Goal: Entertainment & Leisure: Consume media (video, audio)

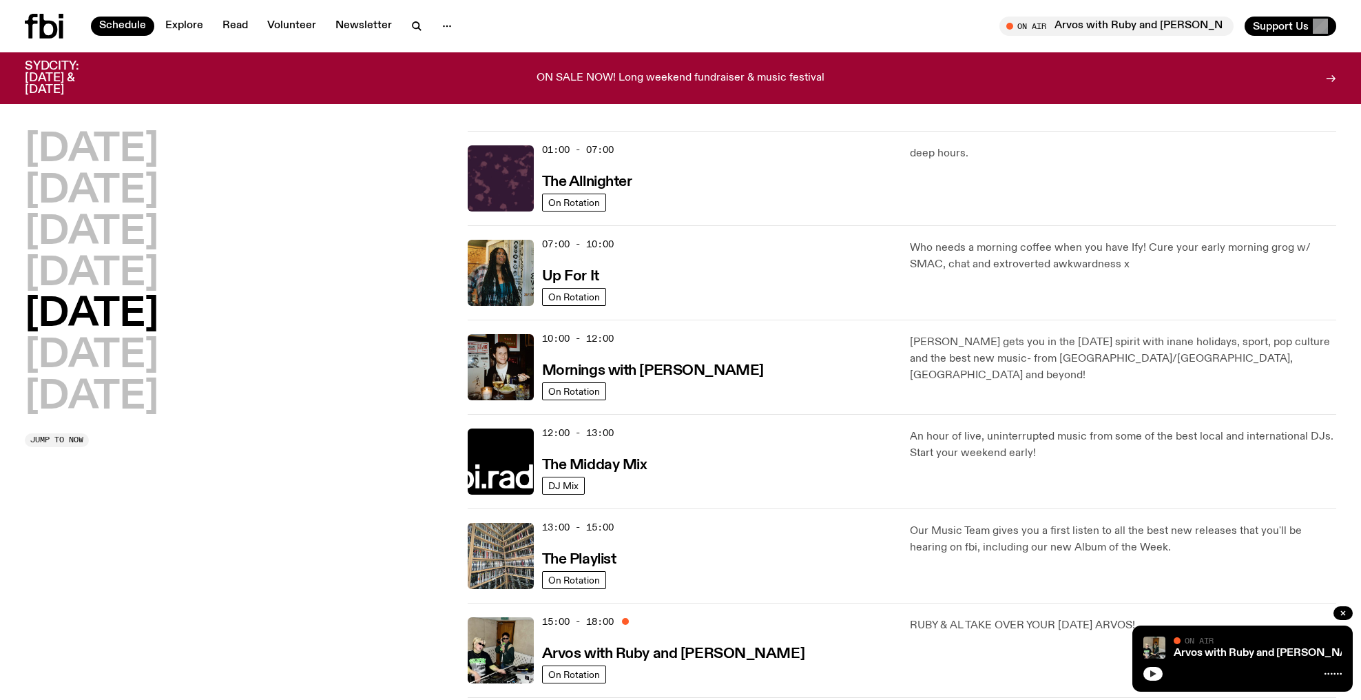
click at [1149, 675] on icon "button" at bounding box center [1153, 673] width 8 height 8
click at [299, 145] on div "[DATE] [DATE] [DATE] [DATE] [DATE] [DATE] [DATE]" at bounding box center [238, 274] width 426 height 286
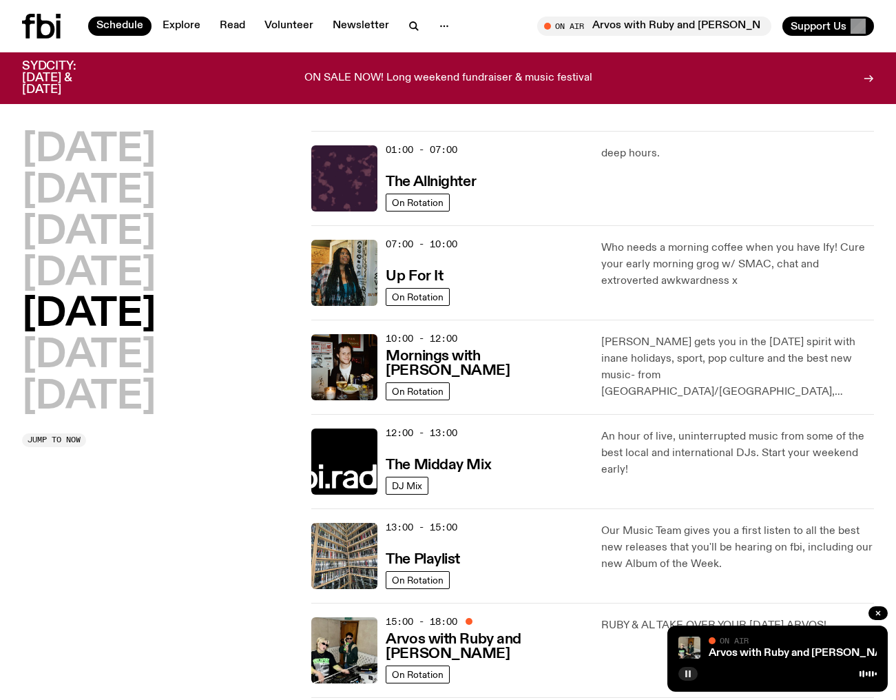
click at [694, 669] on button "button" at bounding box center [687, 674] width 19 height 14
click at [118, 264] on h2 "[DATE]" at bounding box center [89, 274] width 134 height 39
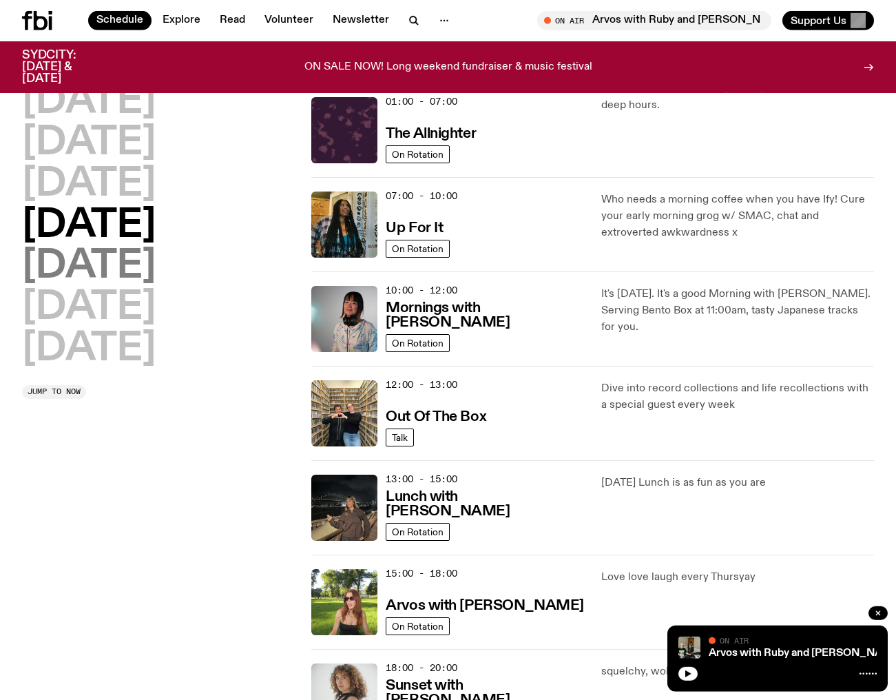
scroll to position [38, 0]
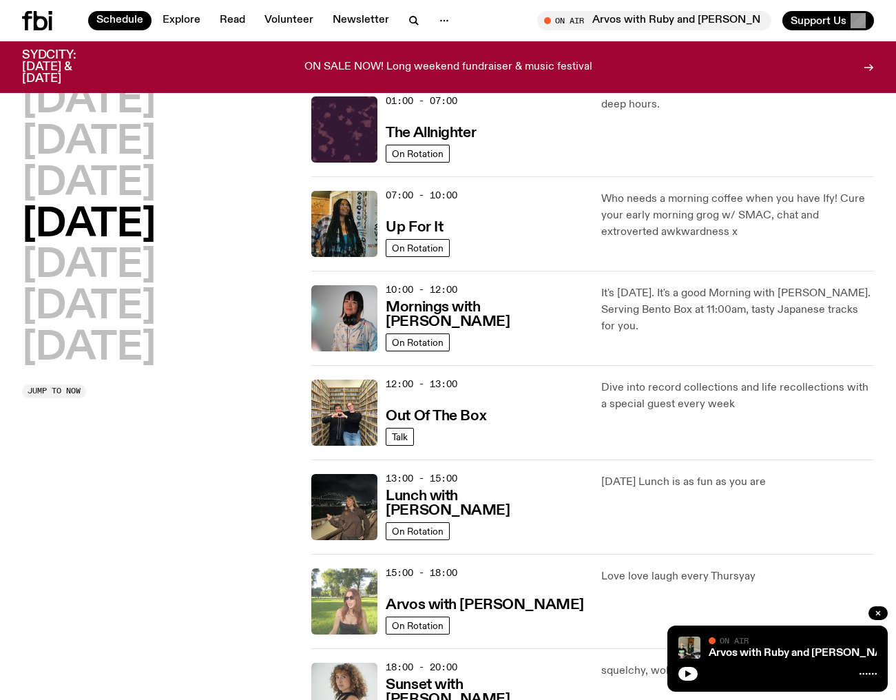
click at [346, 608] on img at bounding box center [344, 601] width 66 height 66
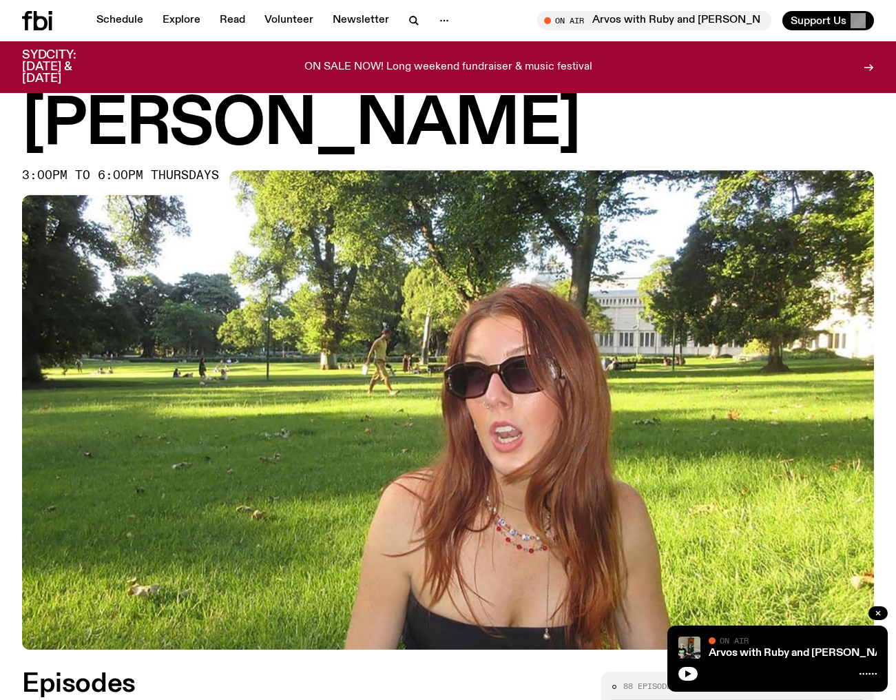
scroll to position [406, 0]
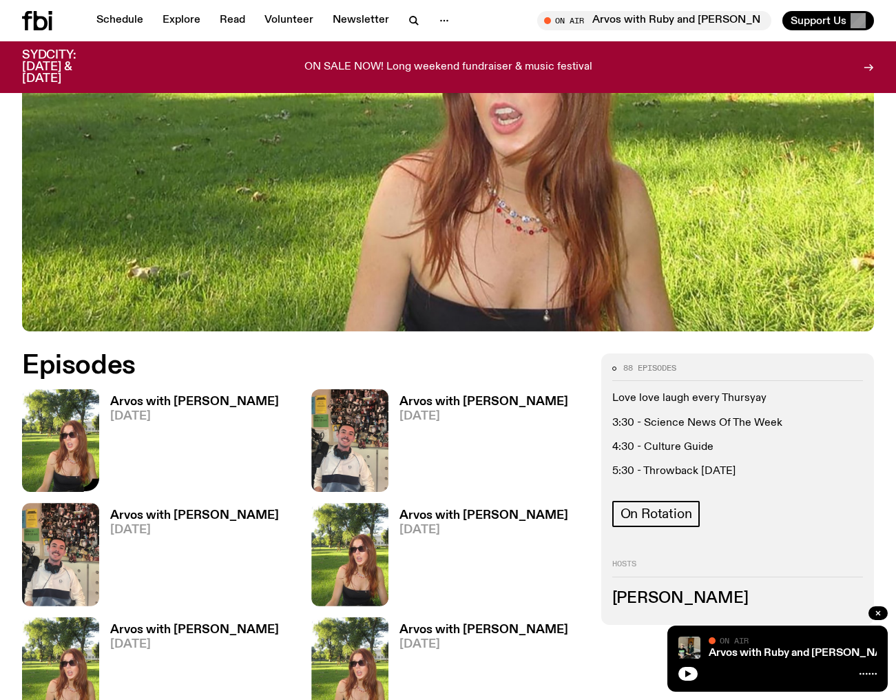
click at [74, 389] on img at bounding box center [60, 440] width 77 height 103
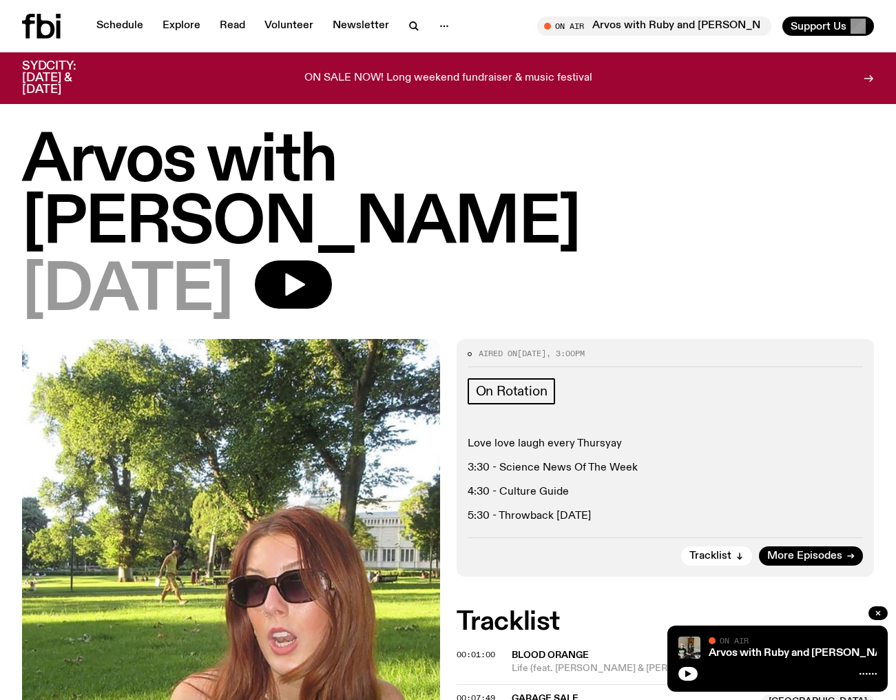
drag, startPoint x: 666, startPoint y: 492, endPoint x: 669, endPoint y: 502, distance: 10.2
click at [668, 501] on div "Aired on [DATE] 3:00pm On Rotation Love love laugh every Thursyay 3:30 - Scienc…" at bounding box center [666, 458] width 418 height 238
click at [689, 674] on icon "button" at bounding box center [688, 673] width 6 height 7
click at [691, 673] on icon "button" at bounding box center [688, 673] width 8 height 8
click at [879, 610] on icon "button" at bounding box center [878, 613] width 8 height 8
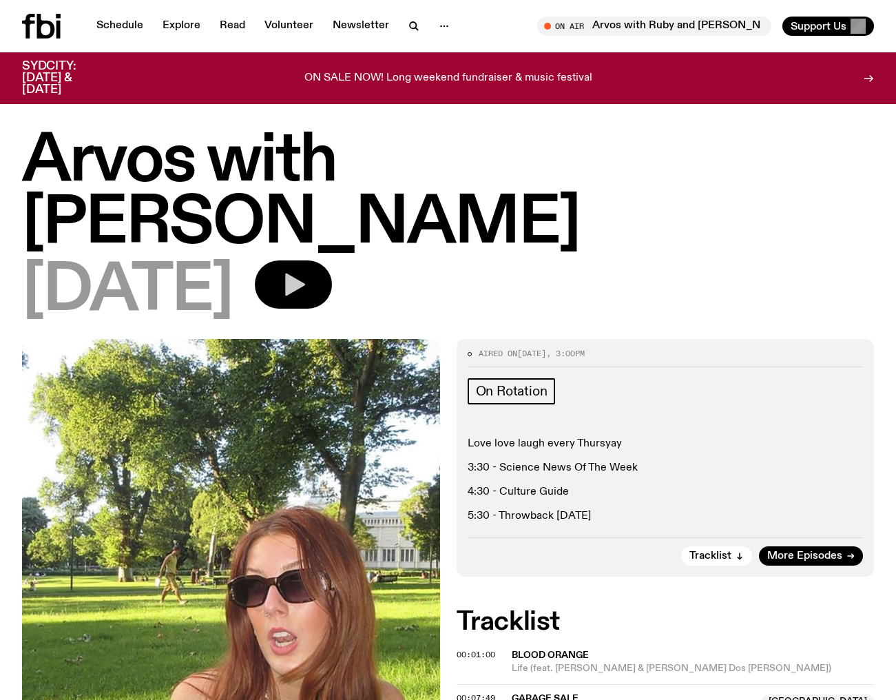
click at [305, 273] on icon "button" at bounding box center [295, 284] width 20 height 23
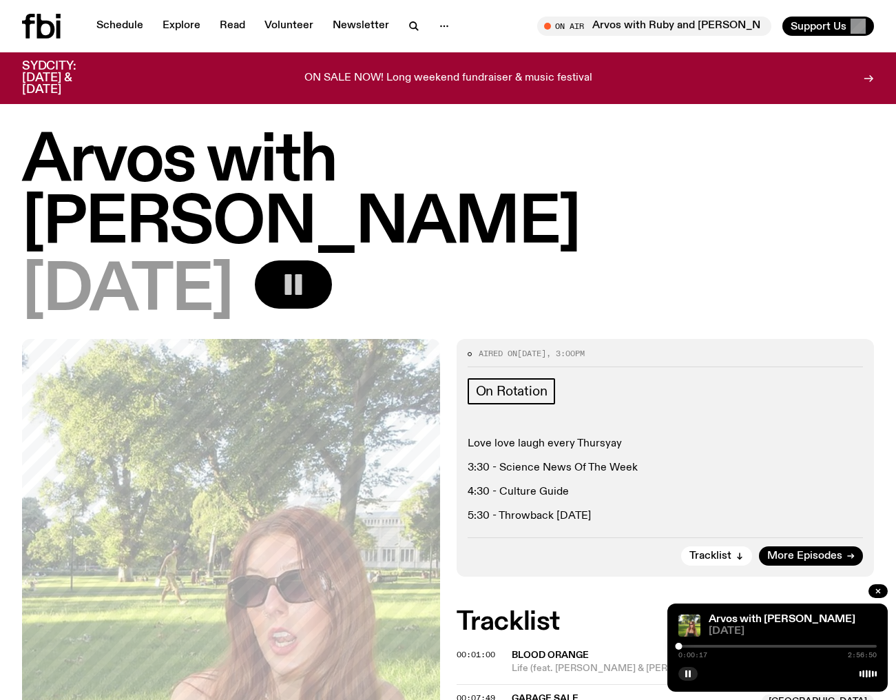
click at [683, 649] on div "0:00:17 2:56:50" at bounding box center [777, 650] width 198 height 17
click at [680, 647] on div at bounding box center [680, 646] width 7 height 7
click at [683, 647] on div at bounding box center [682, 646] width 7 height 7
click at [683, 647] on div at bounding box center [683, 646] width 7 height 7
click at [684, 647] on div at bounding box center [683, 646] width 7 height 7
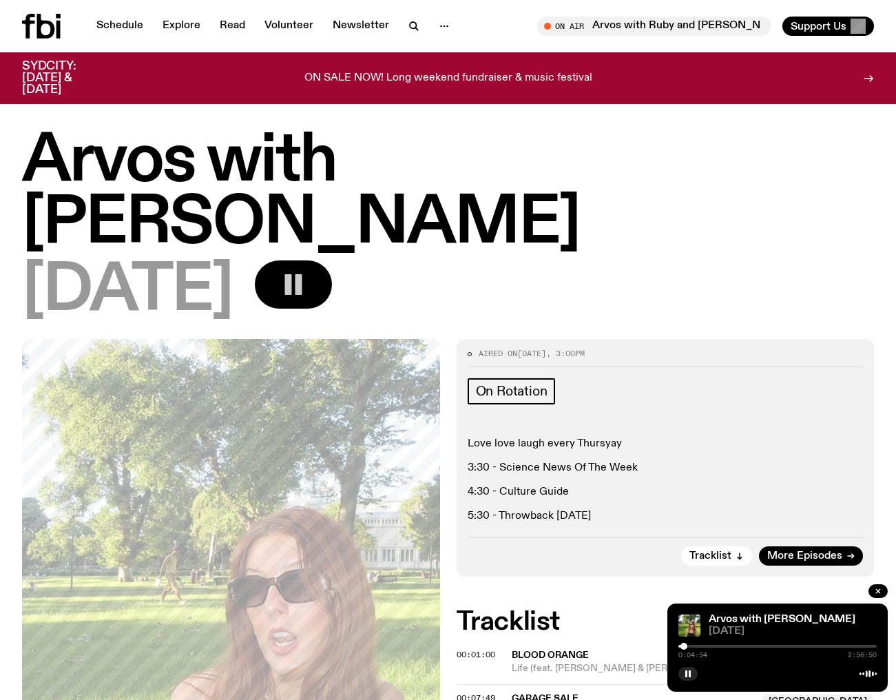
click at [684, 647] on div at bounding box center [683, 646] width 7 height 7
click at [692, 645] on div at bounding box center [692, 646] width 7 height 7
click at [694, 645] on div at bounding box center [693, 646] width 7 height 7
click at [696, 645] on div at bounding box center [696, 646] width 7 height 7
click at [698, 645] on div at bounding box center [697, 646] width 7 height 7
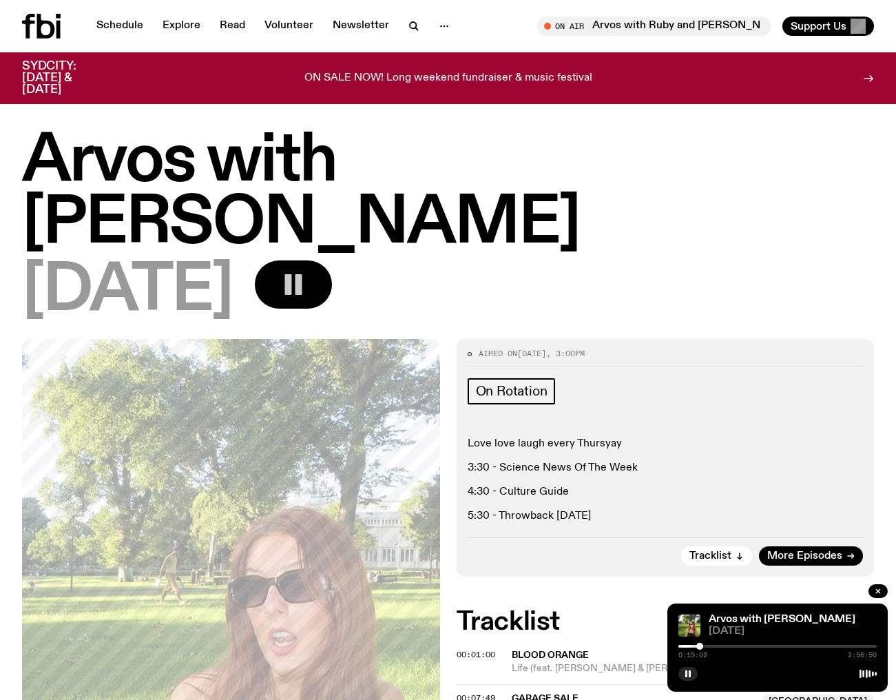
click at [700, 645] on div at bounding box center [699, 646] width 7 height 7
click at [701, 645] on div at bounding box center [701, 646] width 7 height 7
click at [705, 645] on div at bounding box center [704, 646] width 7 height 7
click at [706, 645] on div at bounding box center [705, 646] width 7 height 7
click at [708, 645] on div at bounding box center [708, 646] width 7 height 7
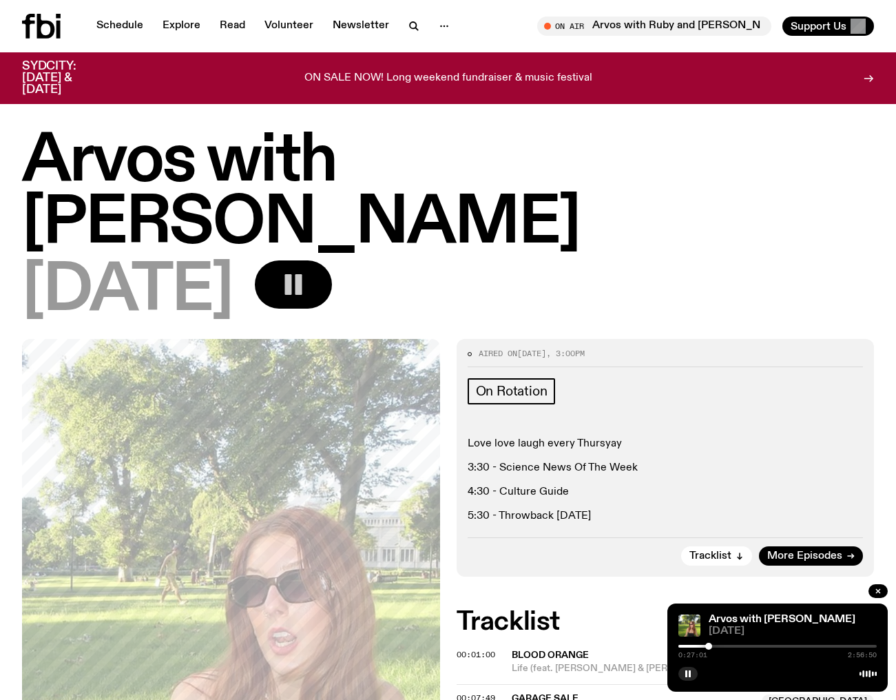
click at [709, 645] on div at bounding box center [708, 646] width 7 height 7
click at [711, 645] on div at bounding box center [710, 646] width 7 height 7
click at [713, 645] on div at bounding box center [712, 646] width 7 height 7
click at [714, 645] on div at bounding box center [714, 646] width 7 height 7
click at [716, 645] on div at bounding box center [716, 646] width 7 height 7
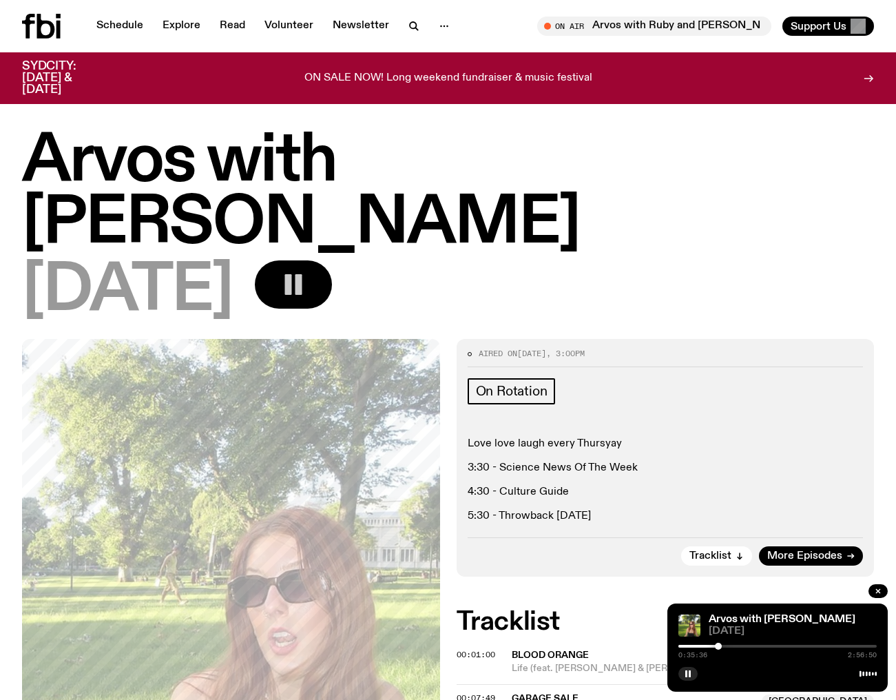
click at [718, 645] on div at bounding box center [718, 646] width 7 height 7
click at [720, 645] on div at bounding box center [719, 646] width 7 height 7
click at [721, 645] on div at bounding box center [721, 646] width 7 height 7
click at [720, 645] on div at bounding box center [719, 646] width 7 height 7
click at [725, 647] on div at bounding box center [725, 646] width 7 height 7
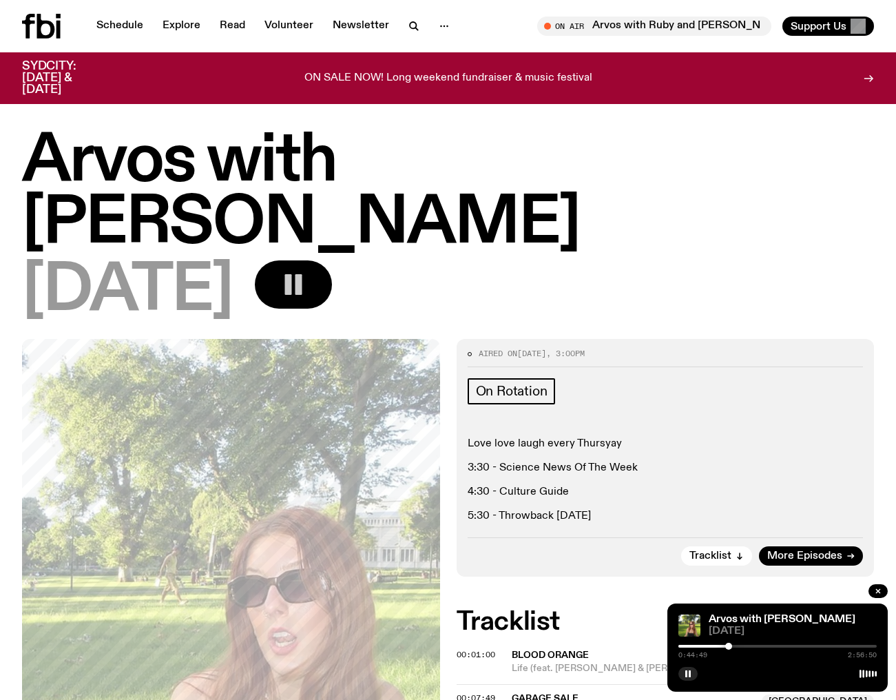
click at [729, 647] on div at bounding box center [728, 646] width 7 height 7
click at [730, 647] on div at bounding box center [730, 646] width 7 height 7
click at [735, 646] on div at bounding box center [734, 646] width 7 height 7
click at [742, 655] on div "0:50:27 2:56:50" at bounding box center [777, 655] width 198 height 7
click at [733, 647] on div at bounding box center [733, 646] width 7 height 7
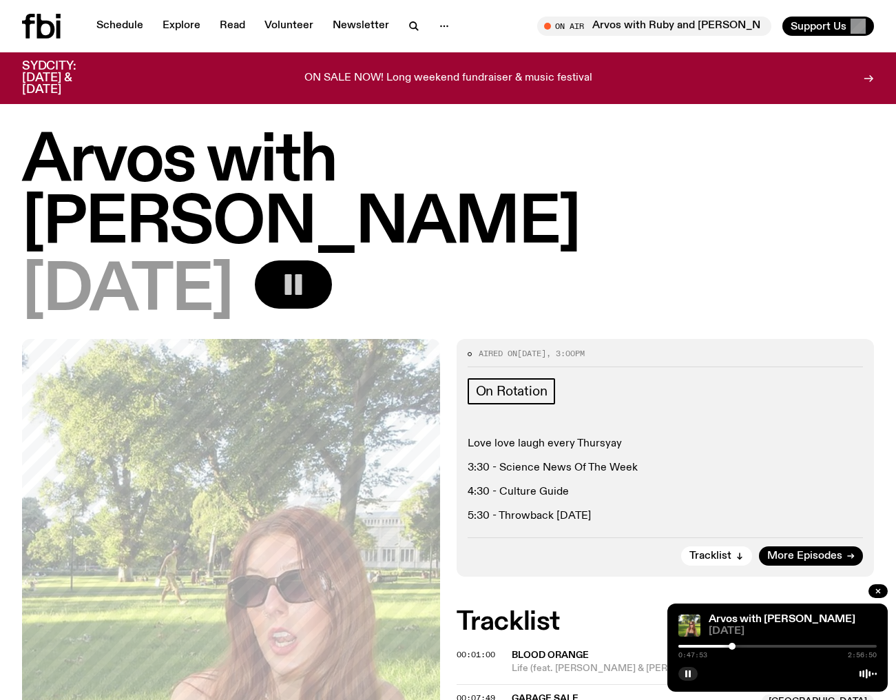
click at [732, 647] on div at bounding box center [732, 646] width 7 height 7
click at [751, 645] on div at bounding box center [777, 646] width 198 height 3
click at [757, 647] on div at bounding box center [756, 646] width 7 height 7
click at [760, 647] on div at bounding box center [760, 646] width 7 height 7
click at [764, 647] on div at bounding box center [764, 646] width 7 height 7
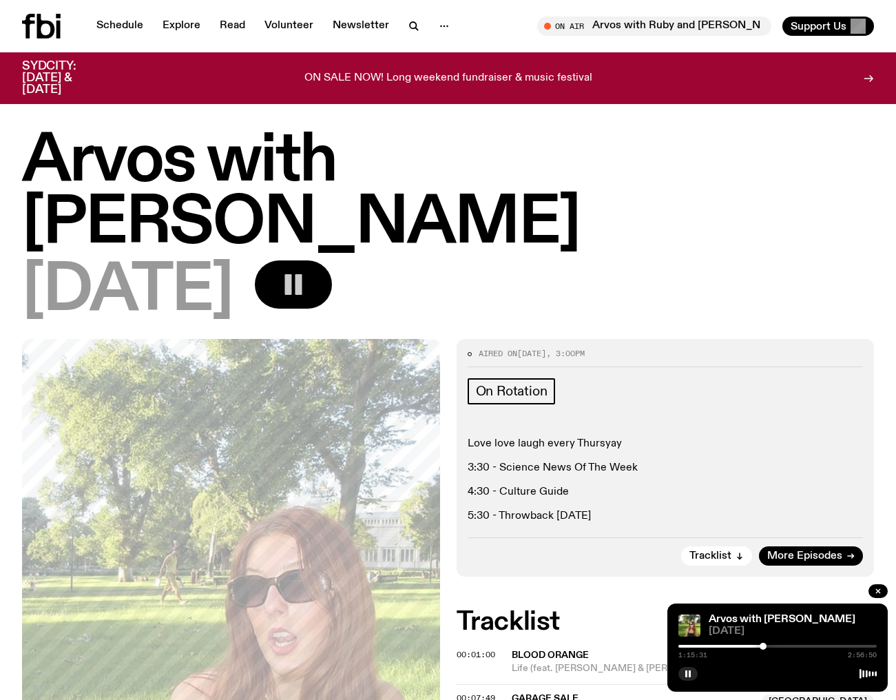
click at [763, 647] on div at bounding box center [763, 646] width 7 height 7
click at [687, 675] on icon "button" at bounding box center [688, 673] width 8 height 8
